Goal: Transaction & Acquisition: Subscribe to service/newsletter

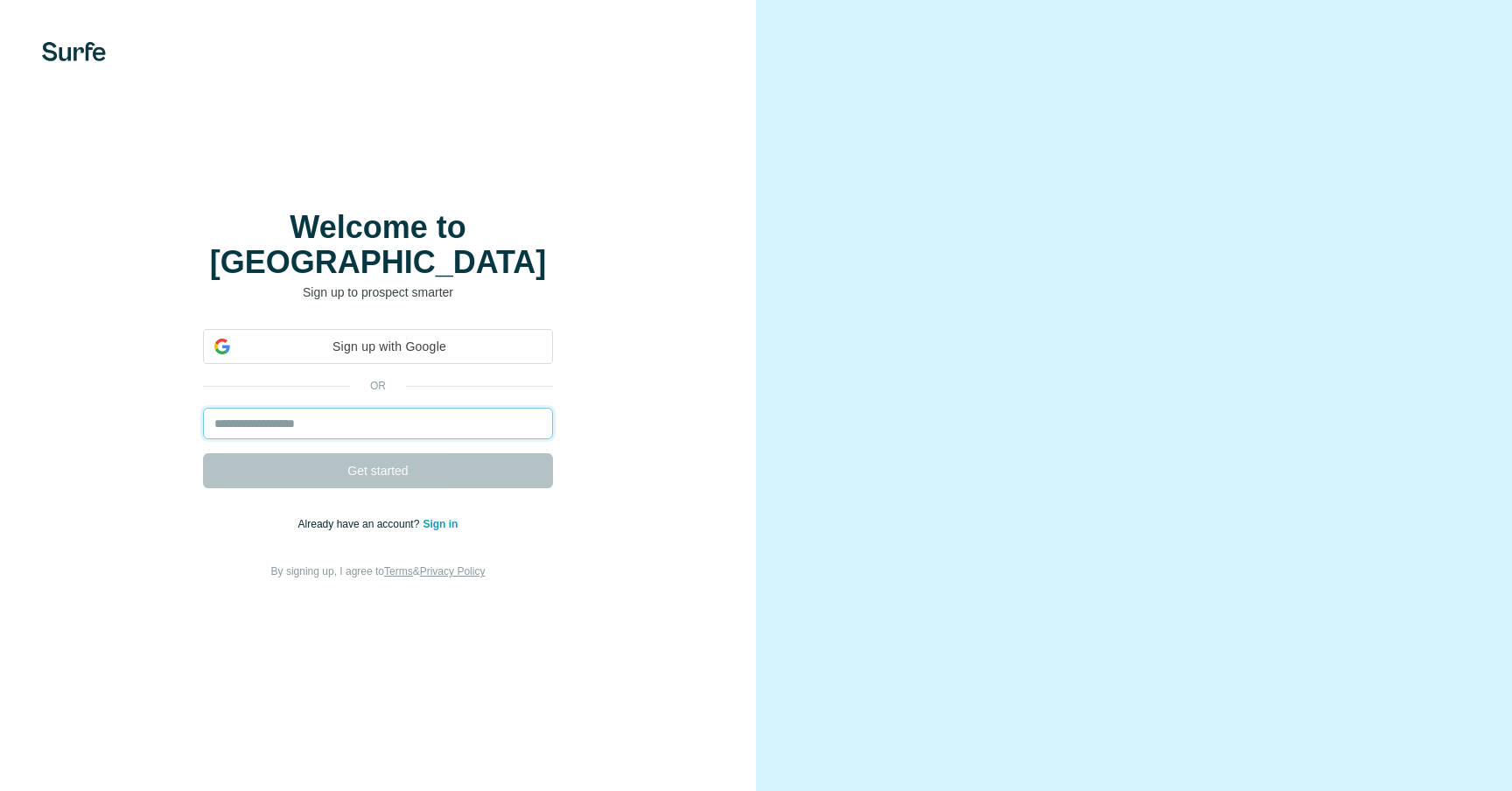
click at [330, 407] on input "email" at bounding box center [378, 423] width 350 height 32
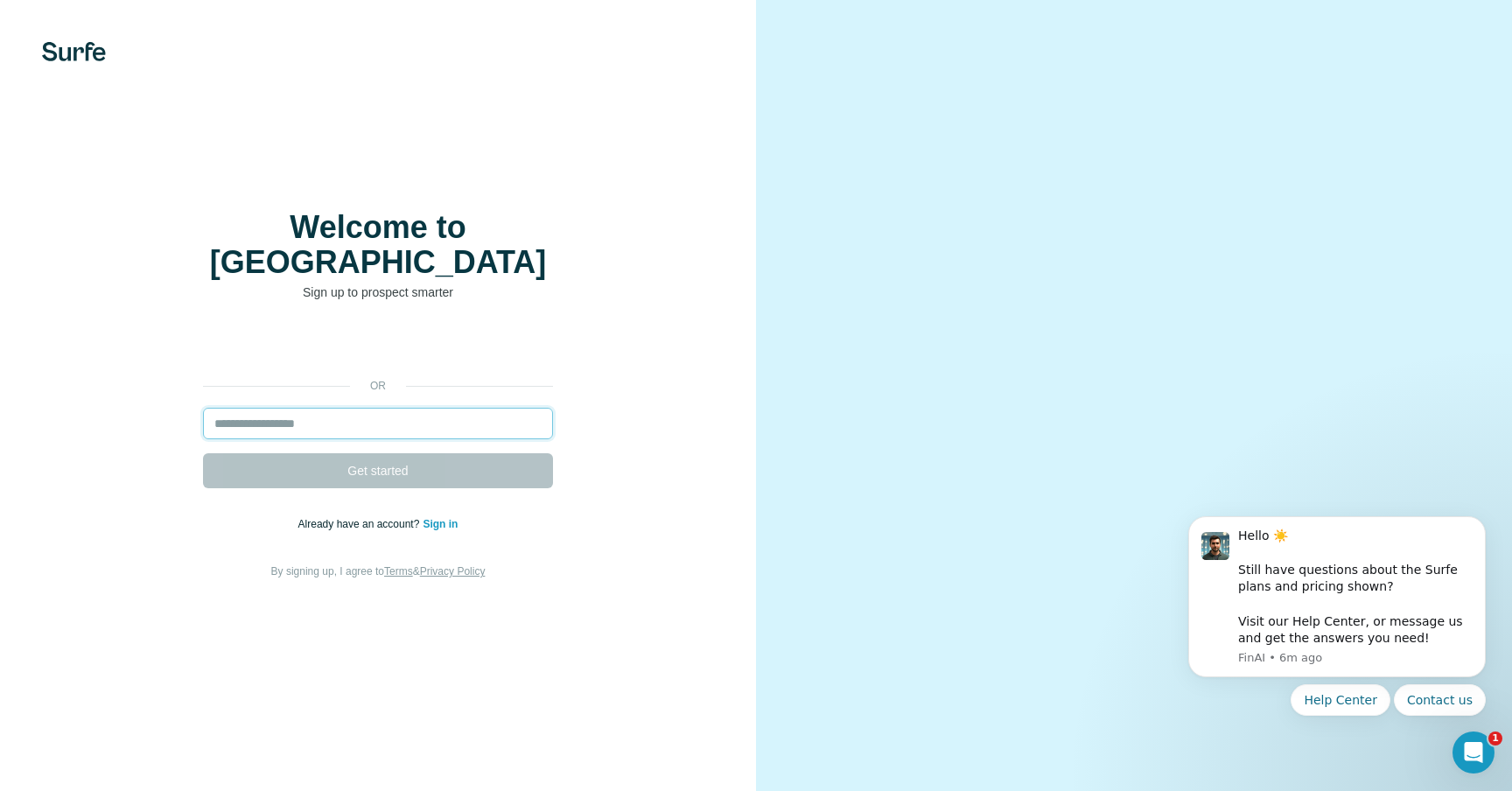
click at [315, 409] on input "email" at bounding box center [378, 423] width 350 height 32
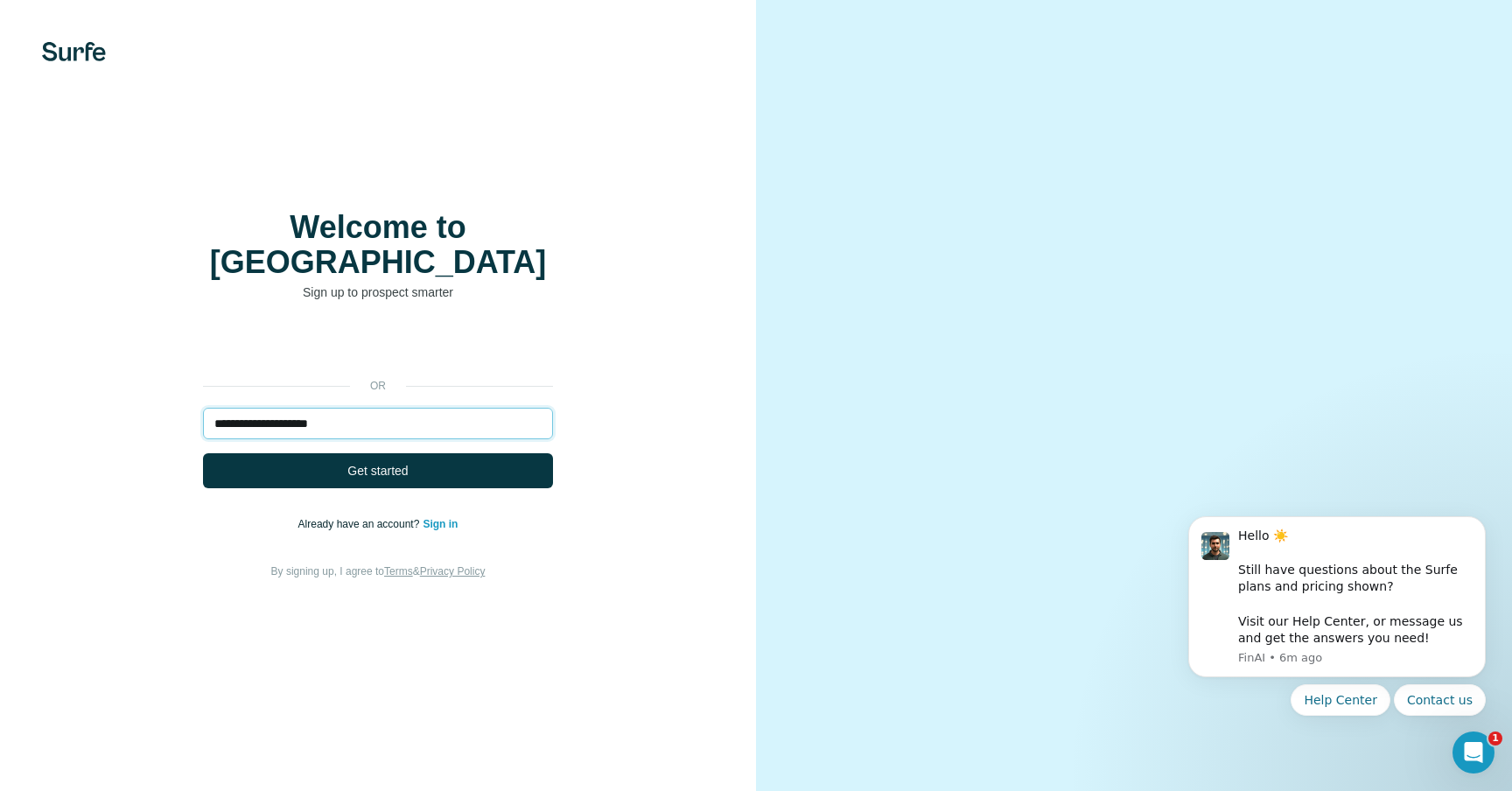
type input "**********"
click at [203, 453] on button "Get started" at bounding box center [378, 470] width 350 height 35
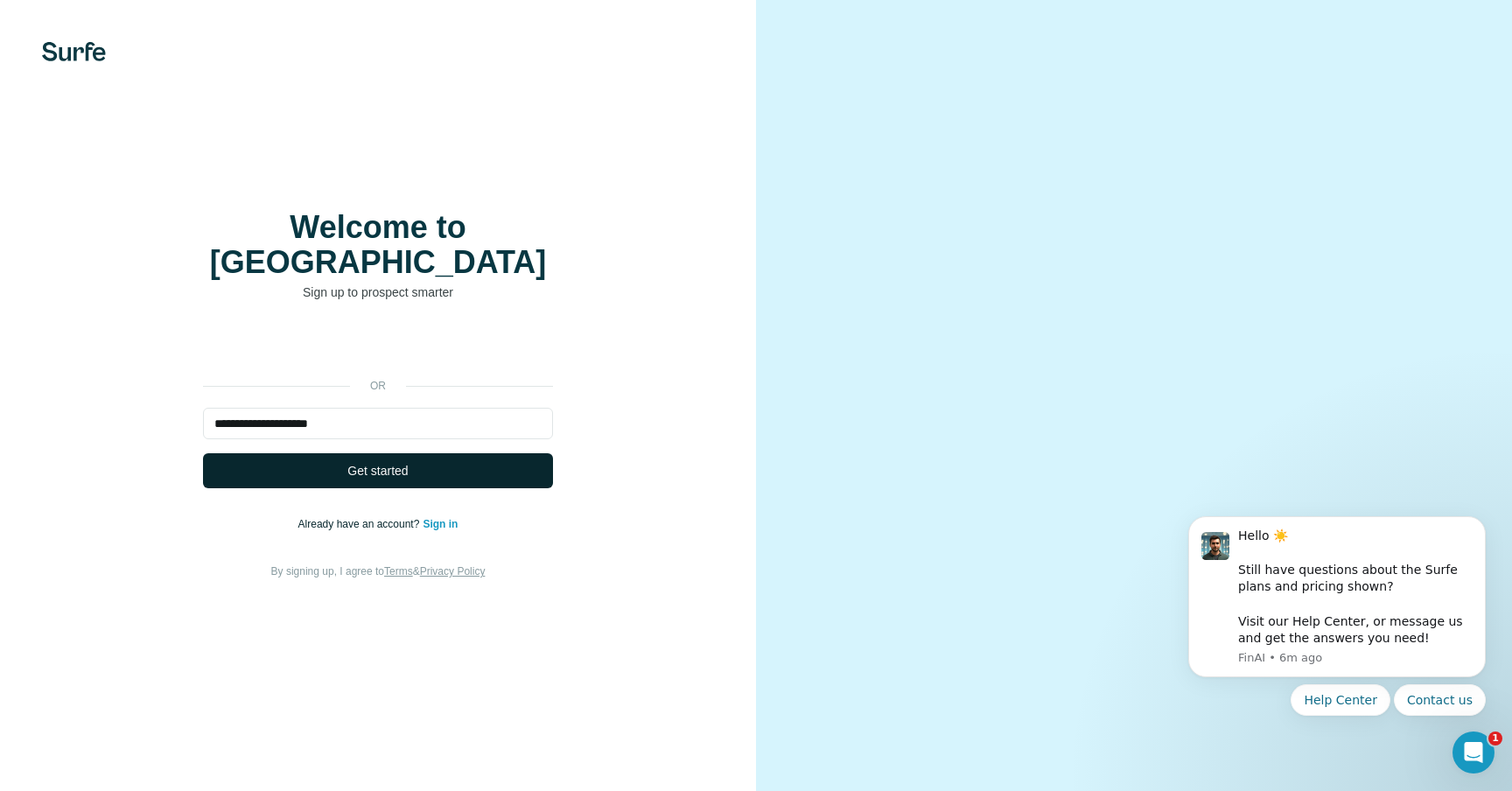
click at [327, 462] on button "Get started" at bounding box center [378, 470] width 350 height 35
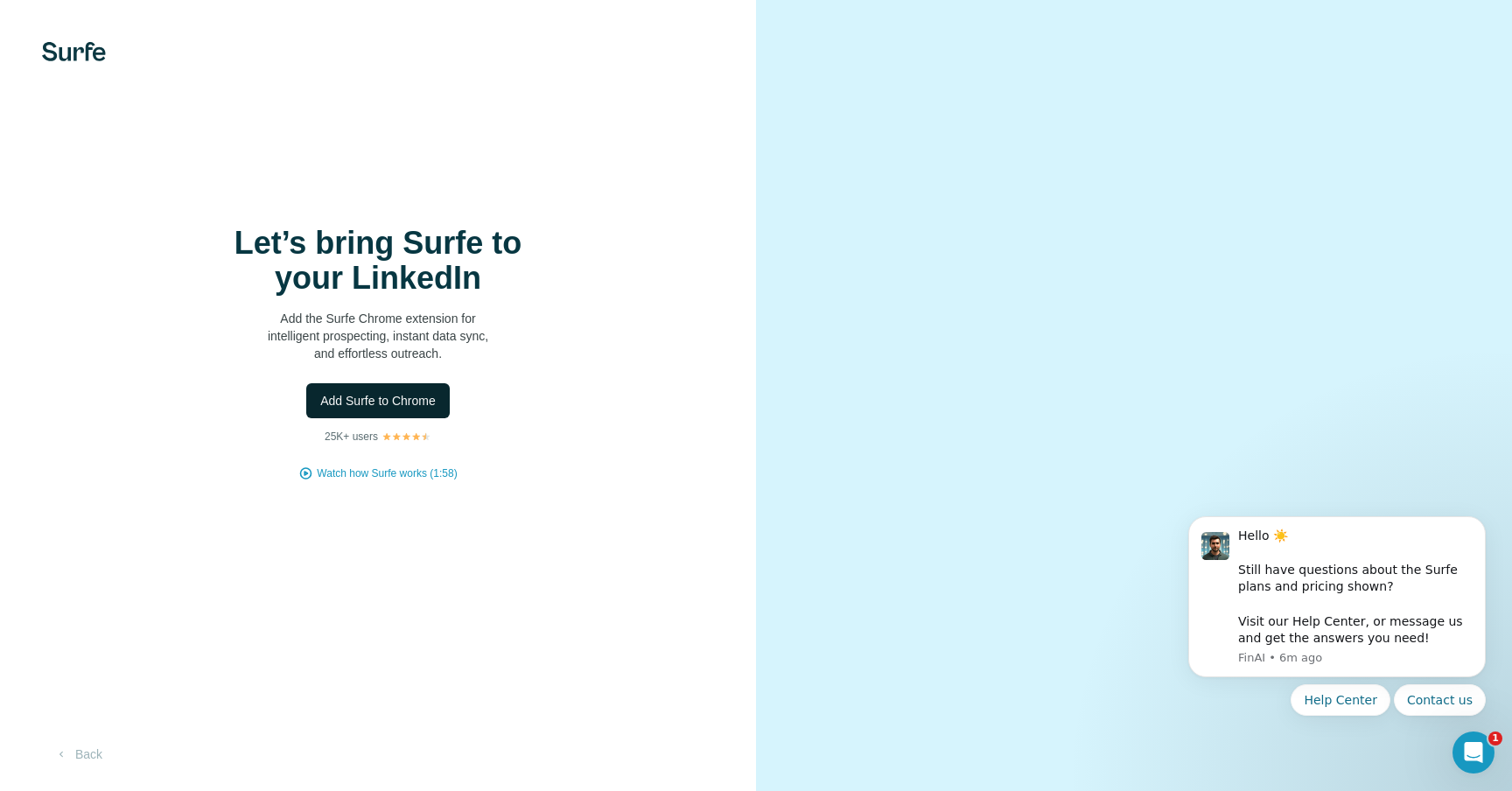
click at [406, 398] on span "Add Surfe to Chrome" at bounding box center [378, 400] width 116 height 18
